Goal: Check status

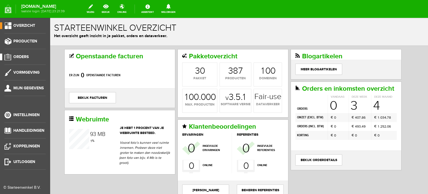
click at [27, 57] on span "Orders" at bounding box center [20, 56] width 15 height 5
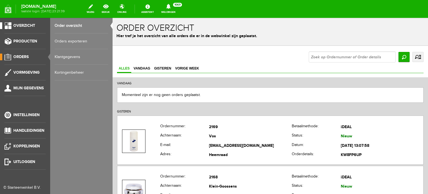
click at [29, 25] on span "Overzicht" at bounding box center [24, 25] width 22 height 5
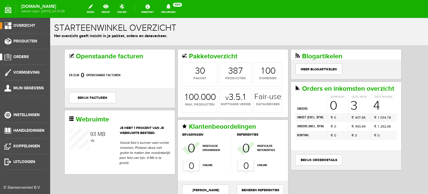
click at [23, 54] on span "Orders" at bounding box center [20, 56] width 15 height 5
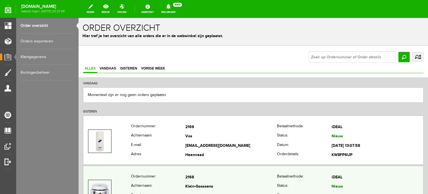
click at [186, 180] on td "2168" at bounding box center [231, 177] width 92 height 9
